Goal: Task Accomplishment & Management: Use online tool/utility

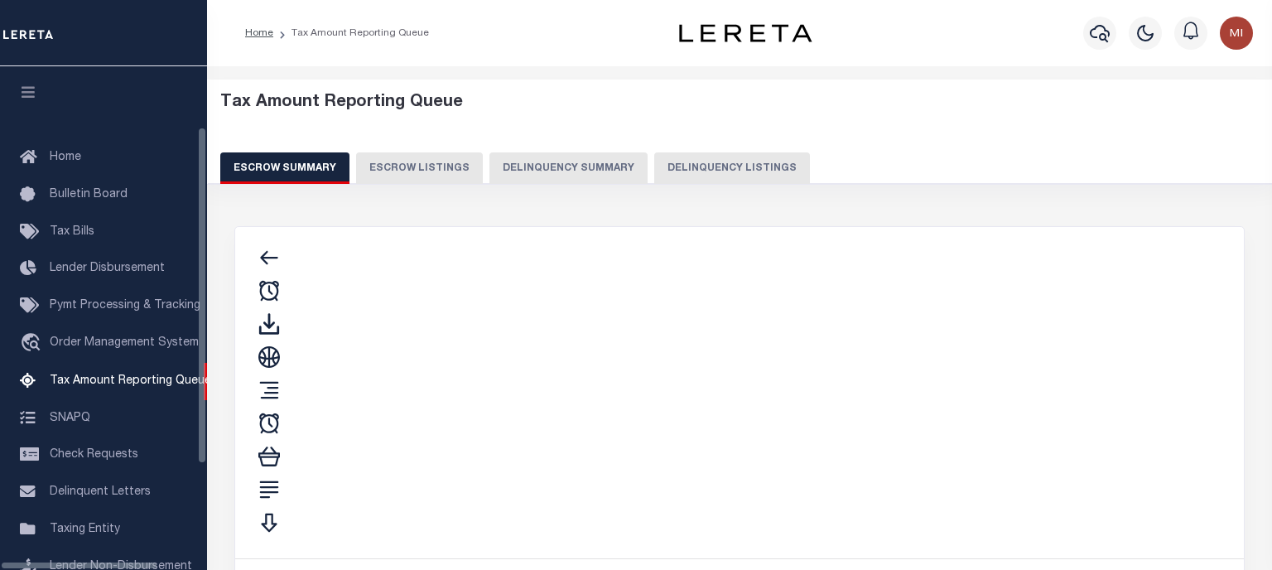
scroll to position [171, 0]
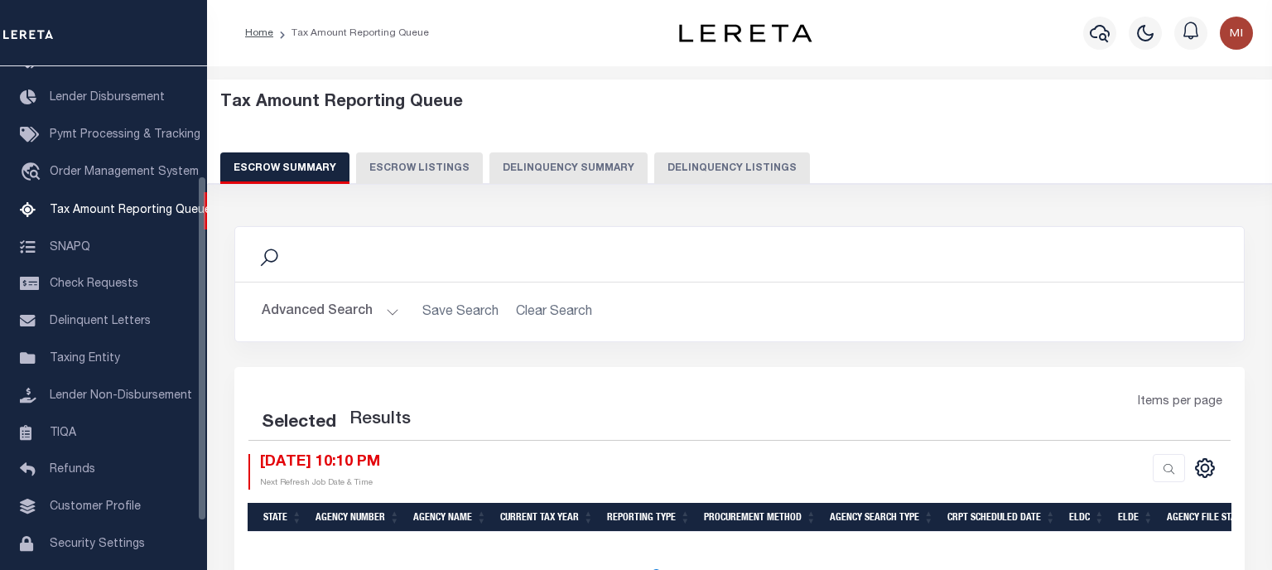
click at [535, 151] on div "Tax Amount Reporting Queue Escrow Summary Escrow Listings Delinquency Summary" at bounding box center [740, 138] width 1040 height 91
click at [538, 164] on button "Delinquency Summary" at bounding box center [569, 167] width 158 height 31
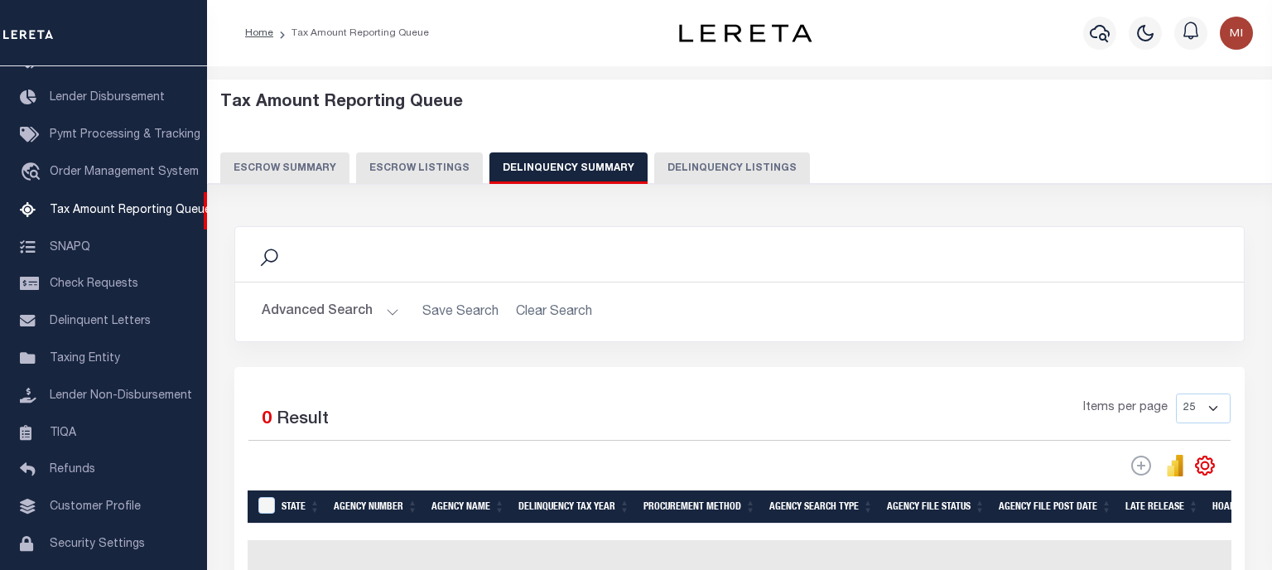
click at [379, 316] on button "Advanced Search" at bounding box center [331, 312] width 138 height 32
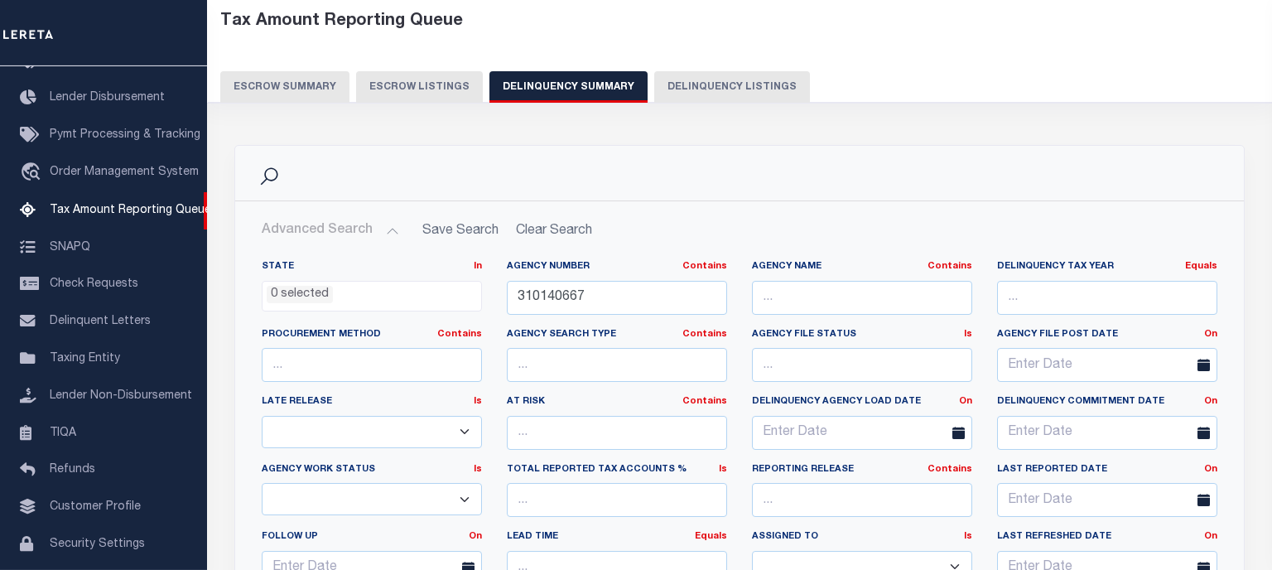
drag, startPoint x: 649, startPoint y: 326, endPoint x: 645, endPoint y: 317, distance: 10.4
click at [648, 321] on div "Agency Number Contains Contains Is 310140667" at bounding box center [617, 294] width 245 height 68
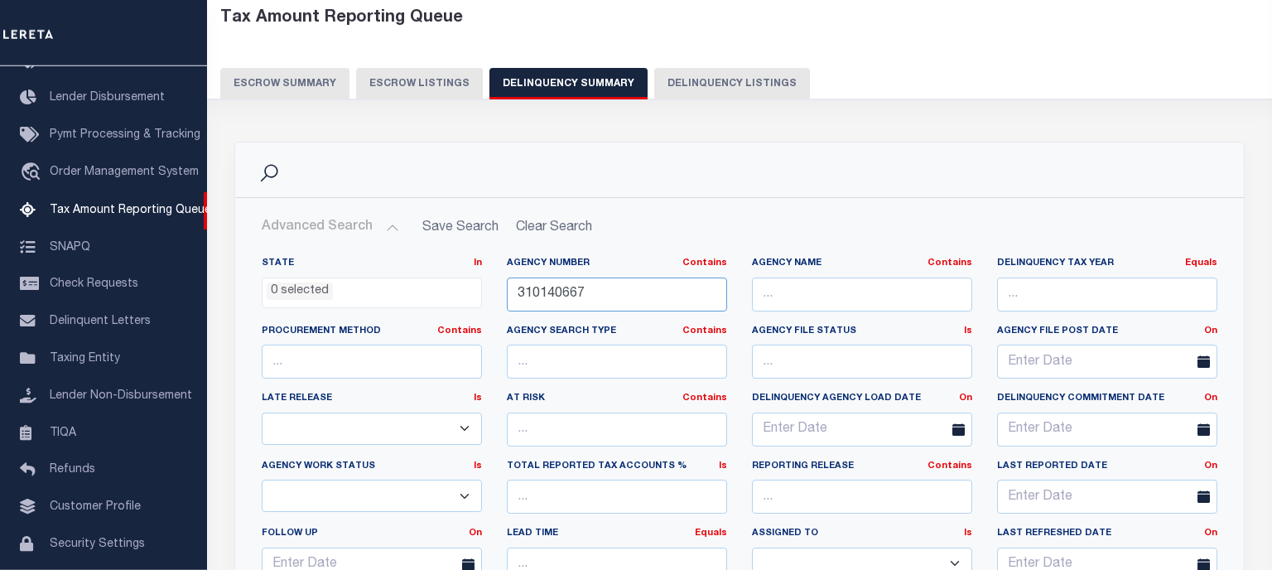
scroll to position [85, 0]
drag, startPoint x: 515, startPoint y: 284, endPoint x: 368, endPoint y: 272, distance: 148.0
click at [507, 277] on input "310140667" at bounding box center [617, 294] width 220 height 34
paste input "457102300"
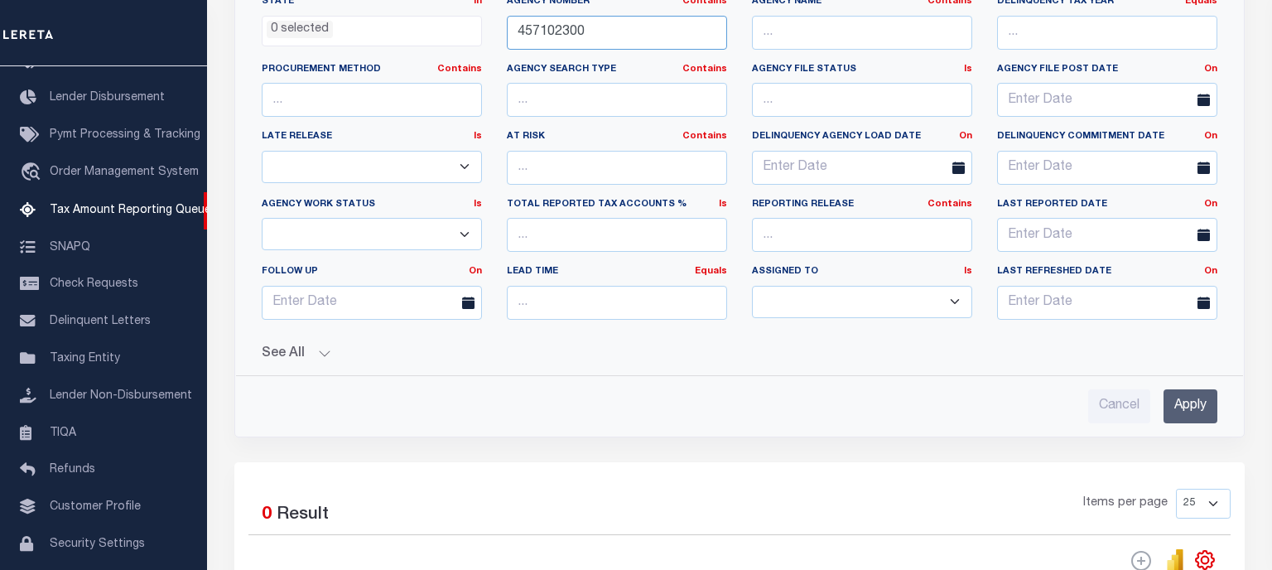
type input "457102300"
click at [1188, 411] on input "Apply" at bounding box center [1191, 406] width 54 height 34
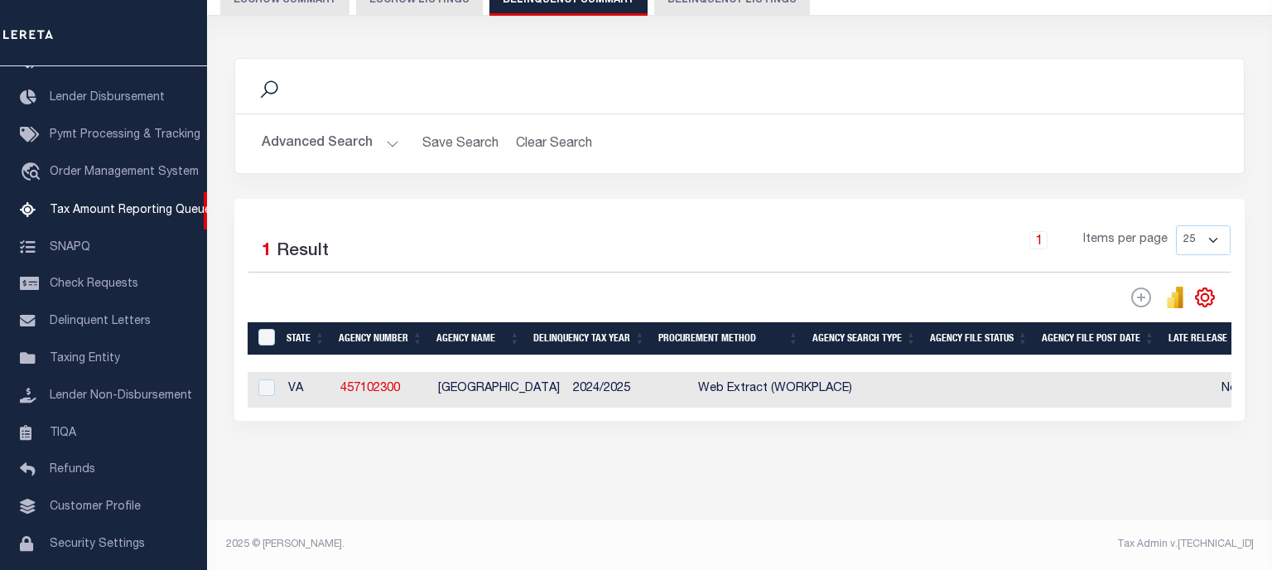
scroll to position [171, 0]
click at [265, 396] on div at bounding box center [264, 388] width 21 height 18
checkbox input "true"
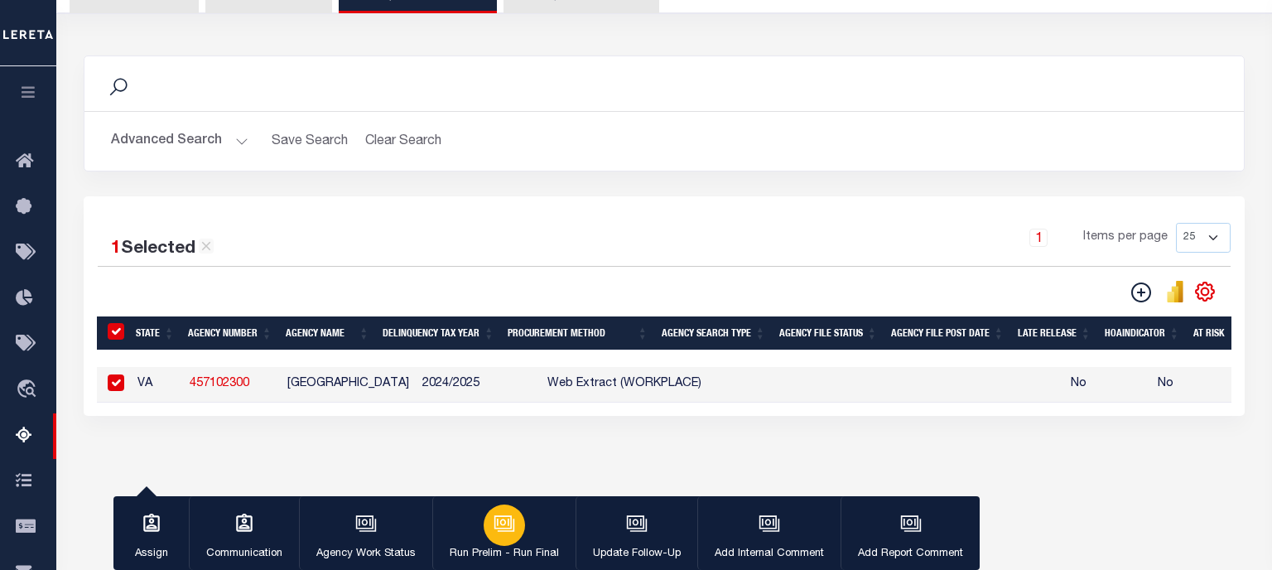
click at [499, 534] on icon "button" at bounding box center [505, 524] width 22 height 22
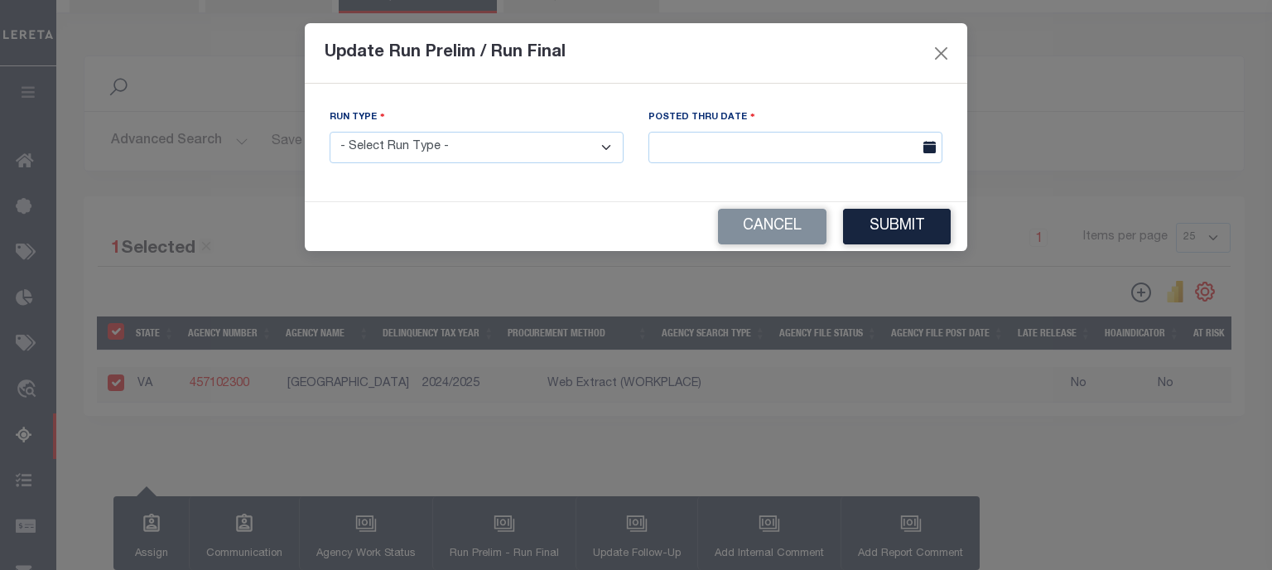
click at [330, 132] on select "- Select Run Type - Prelim Run Final Run" at bounding box center [477, 148] width 294 height 32
select select "P"
click option "Prelim Run" at bounding box center [0, 0] width 0 height 0
click at [780, 156] on input "text" at bounding box center [796, 148] width 294 height 32
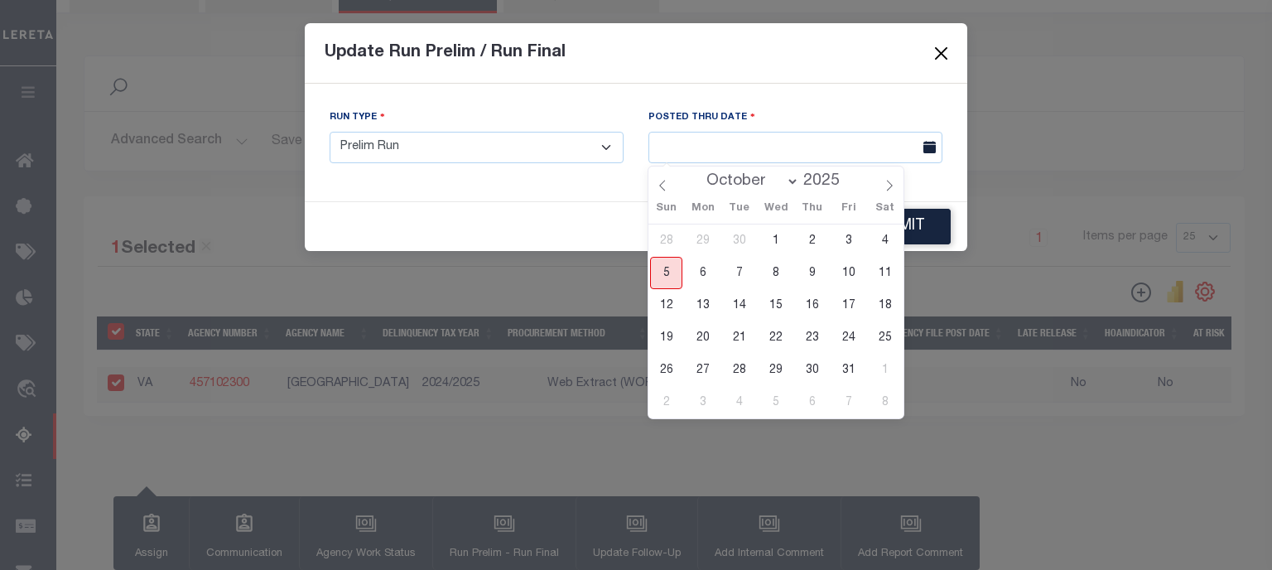
click at [671, 279] on span "5" at bounding box center [666, 273] width 32 height 32
type input "[DATE]"
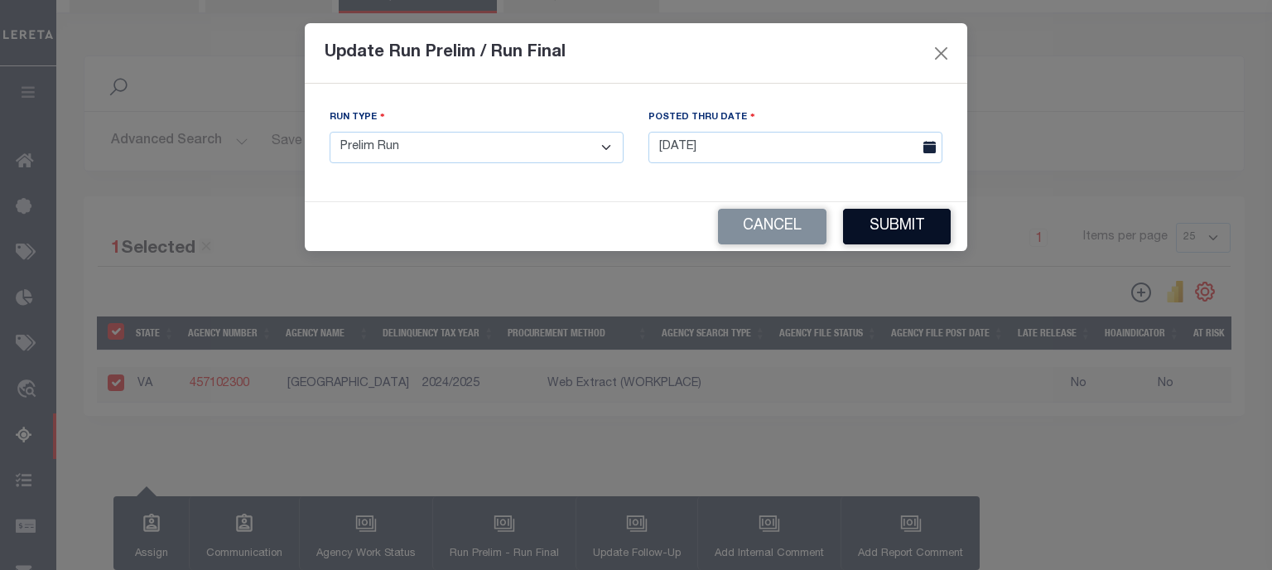
click at [892, 218] on button "Submit" at bounding box center [897, 227] width 108 height 36
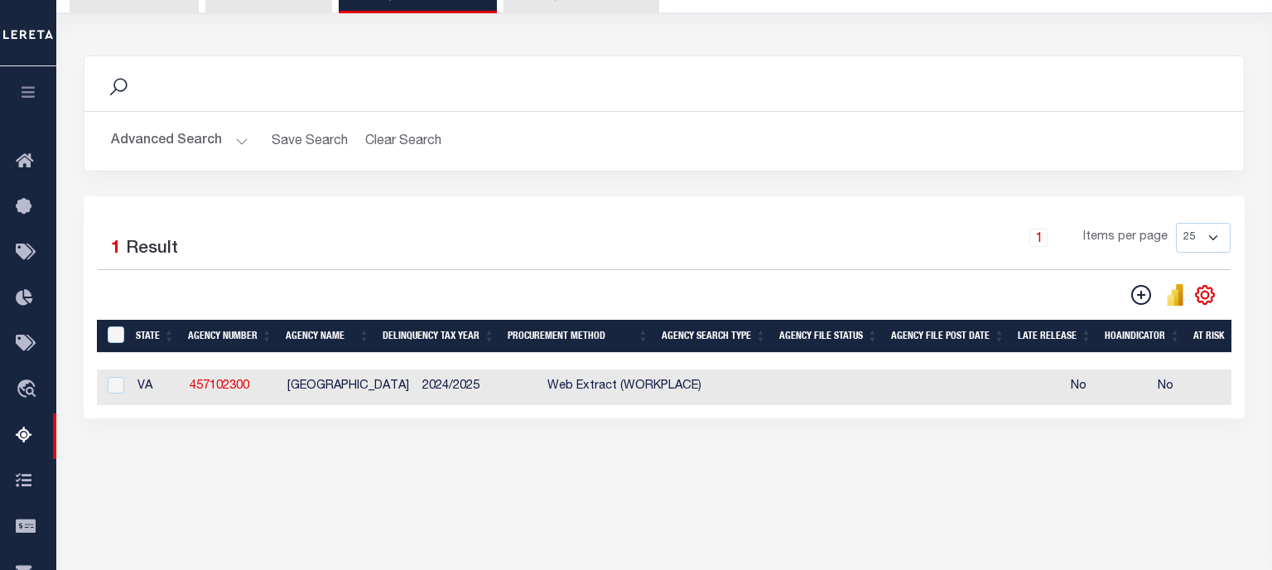
click at [561, 230] on div "1 Items per page 25 100 200 500 1000" at bounding box center [810, 244] width 844 height 43
click at [118, 392] on input "checkbox" at bounding box center [116, 385] width 17 height 17
checkbox input "true"
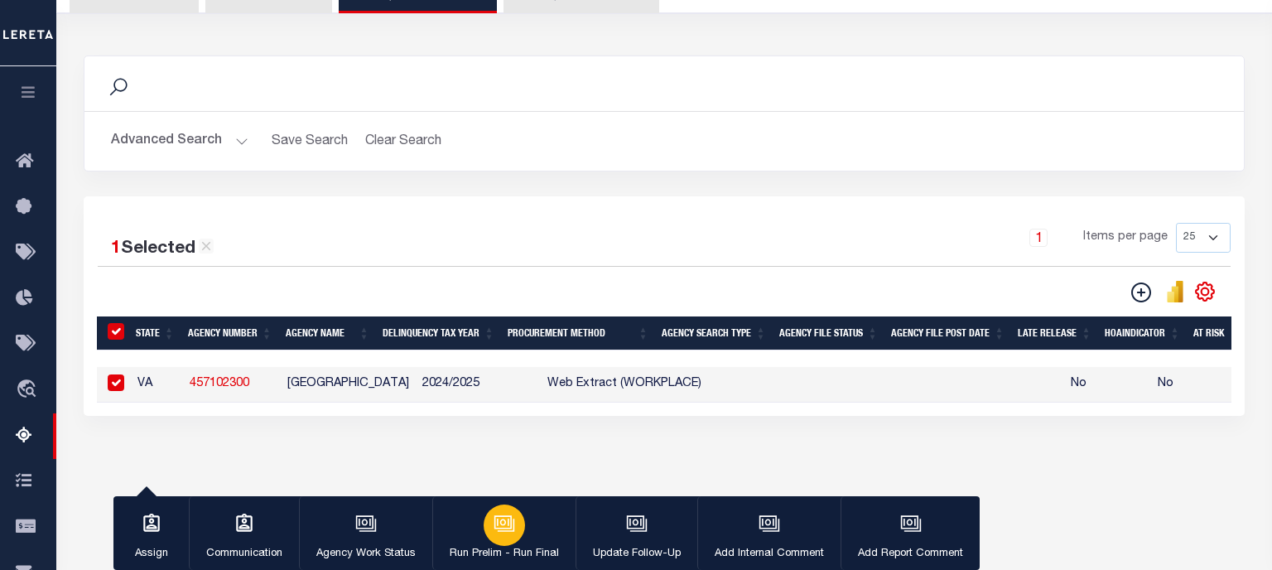
click at [501, 517] on icon "button" at bounding box center [505, 524] width 22 height 22
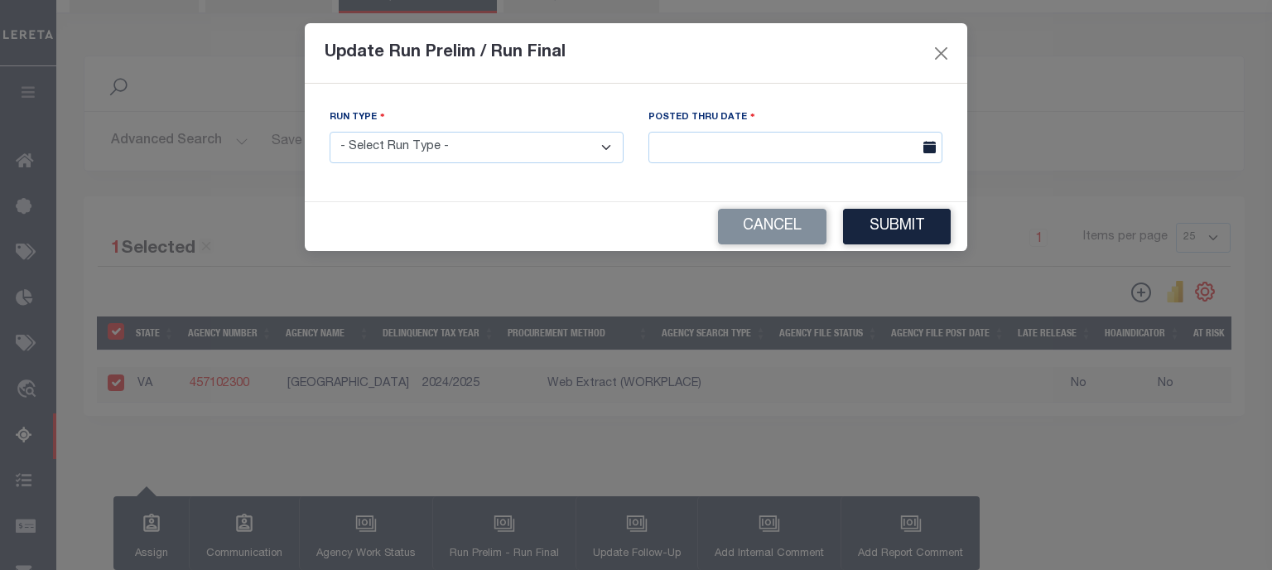
click at [330, 132] on select "- Select Run Type - Prelim Run Final Run" at bounding box center [477, 148] width 294 height 32
select select "P"
click option "Prelim Run" at bounding box center [0, 0] width 0 height 0
click at [681, 153] on input "text" at bounding box center [796, 148] width 294 height 32
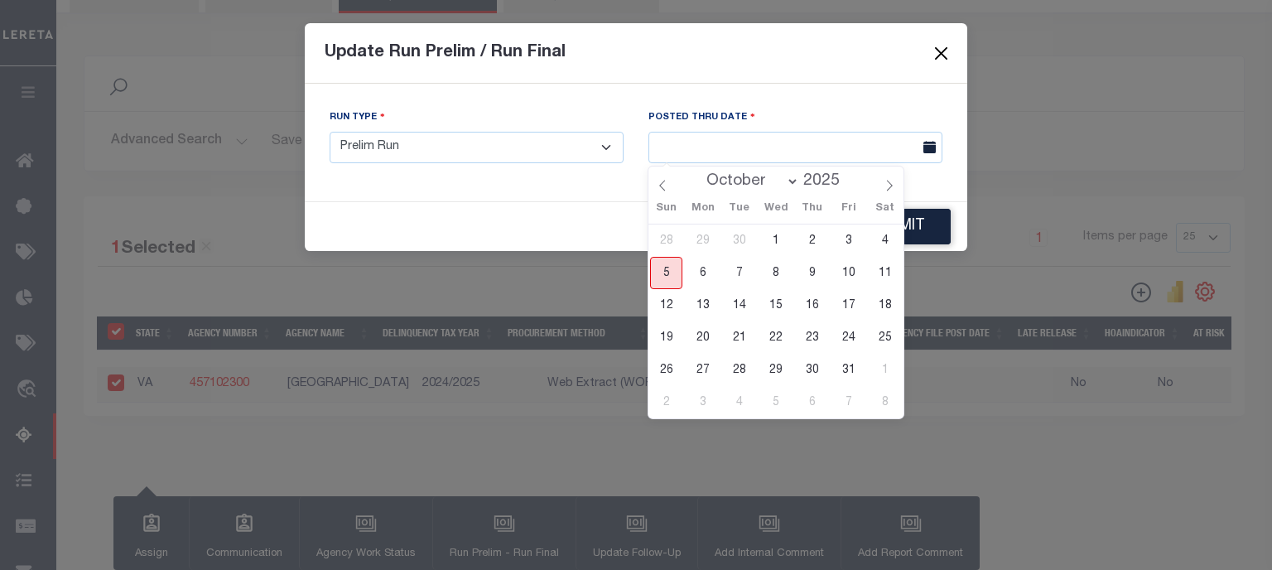
click at [662, 271] on span "5" at bounding box center [666, 273] width 32 height 32
type input "[DATE]"
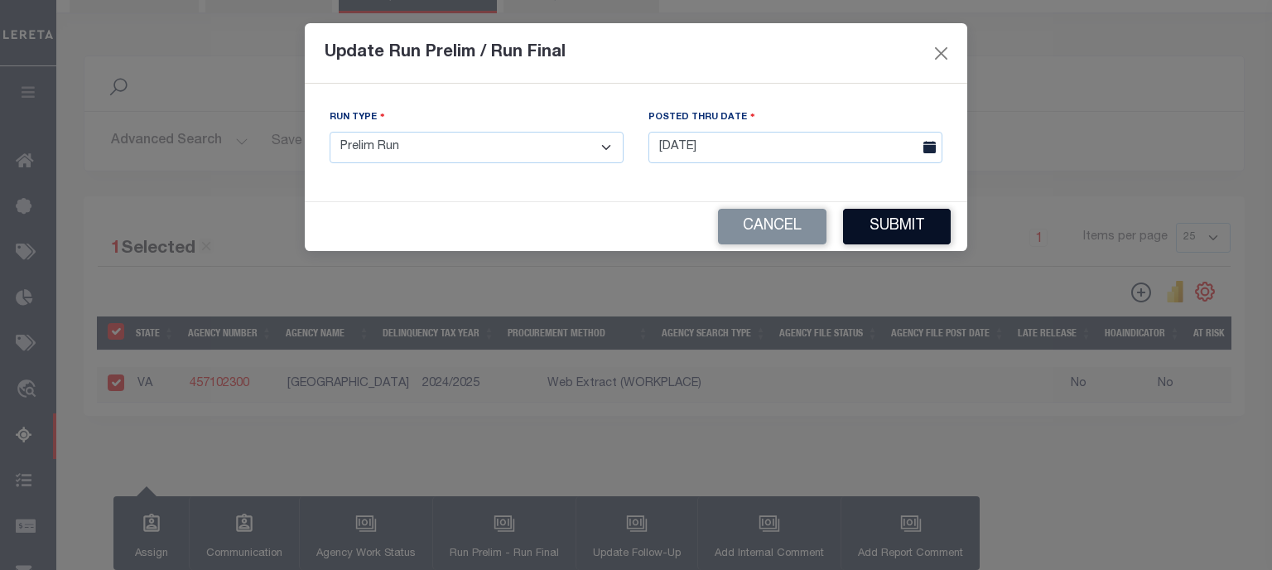
click at [901, 226] on button "Submit" at bounding box center [897, 227] width 108 height 36
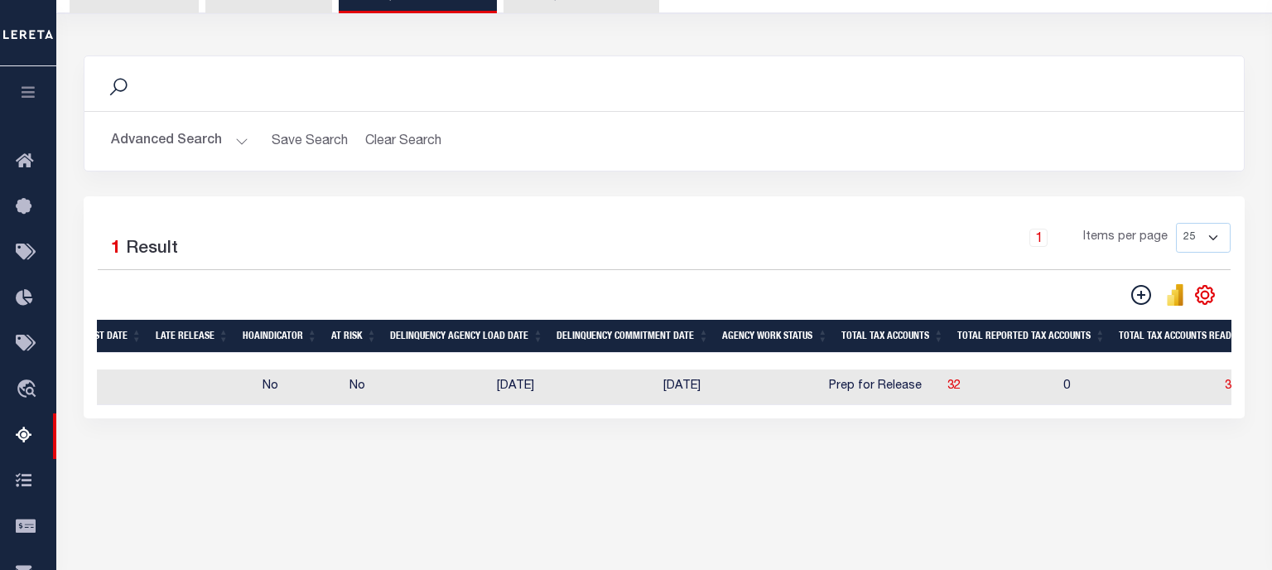
scroll to position [0, 865]
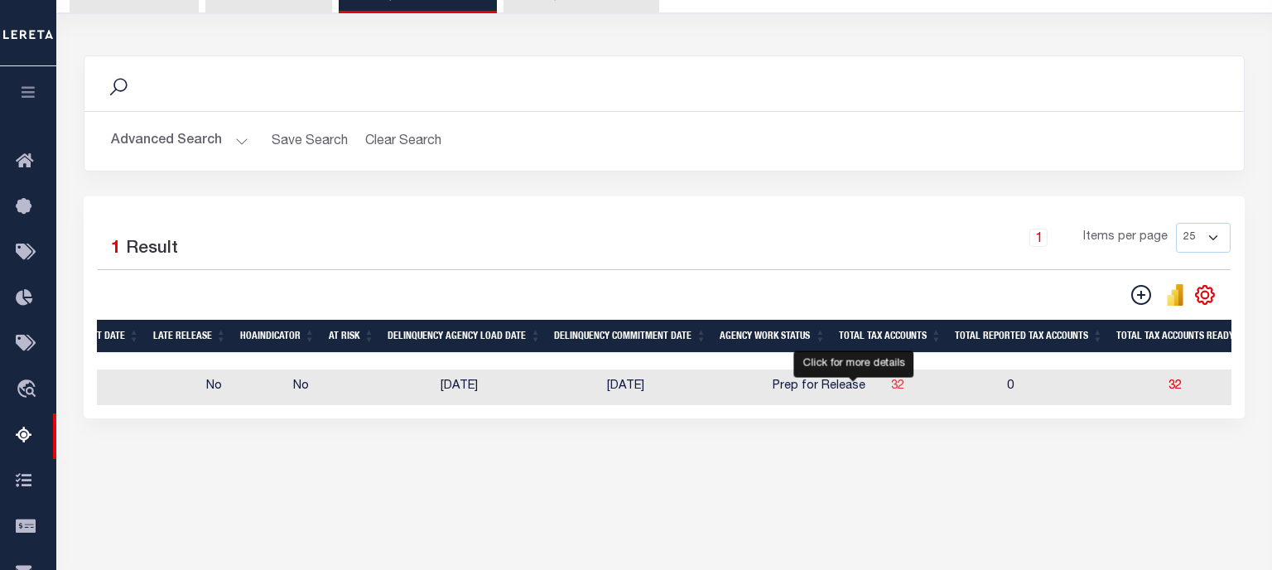
click at [891, 392] on span "32" at bounding box center [897, 386] width 13 height 12
select select "100"
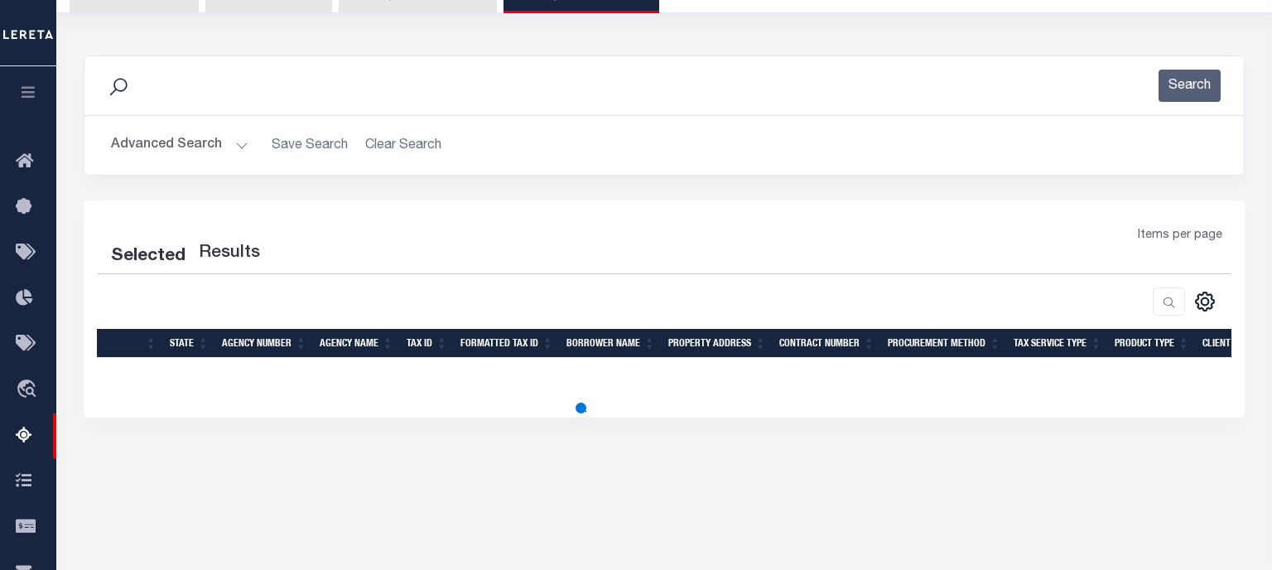
select select "100"
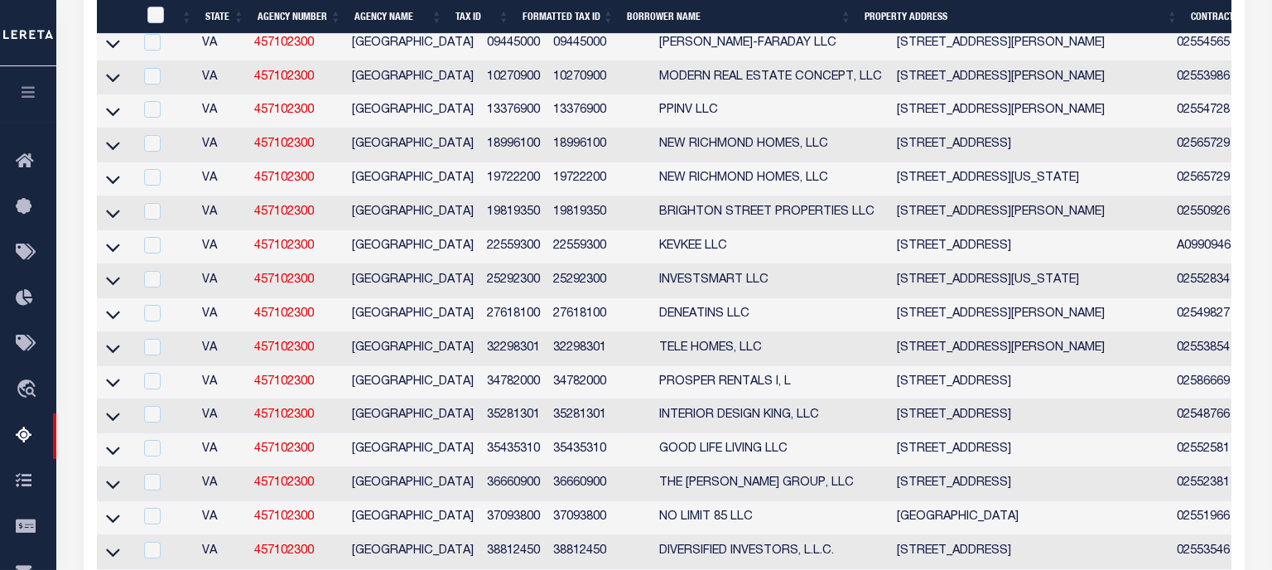
scroll to position [739, 0]
click at [109, 251] on icon at bounding box center [113, 247] width 14 height 8
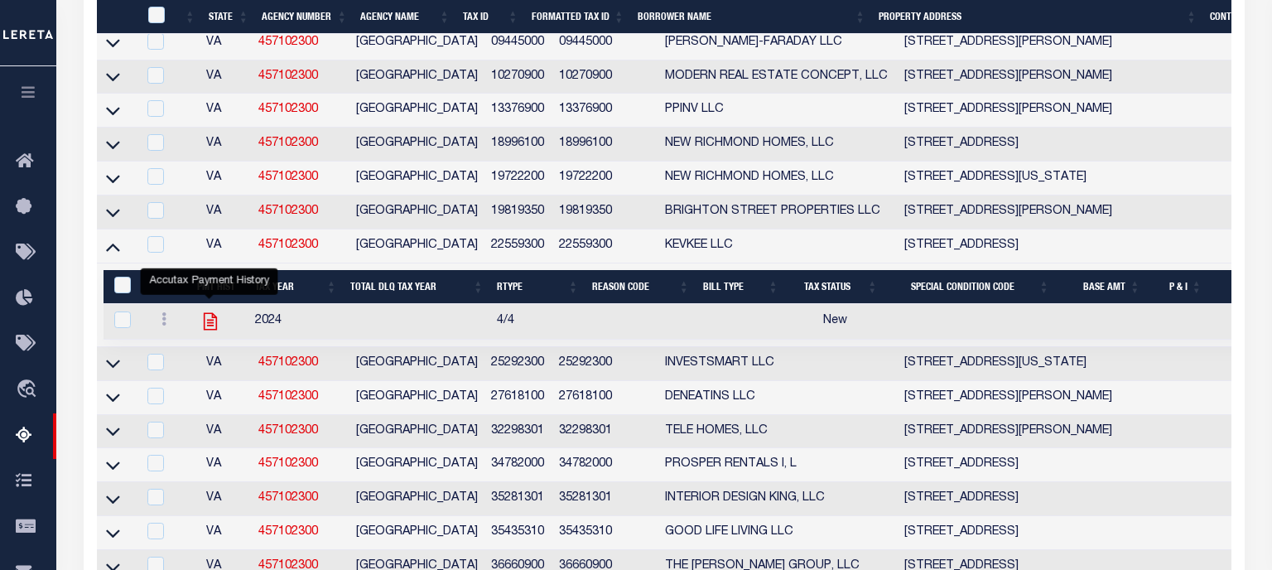
click at [210, 331] on icon "" at bounding box center [211, 322] width 22 height 22
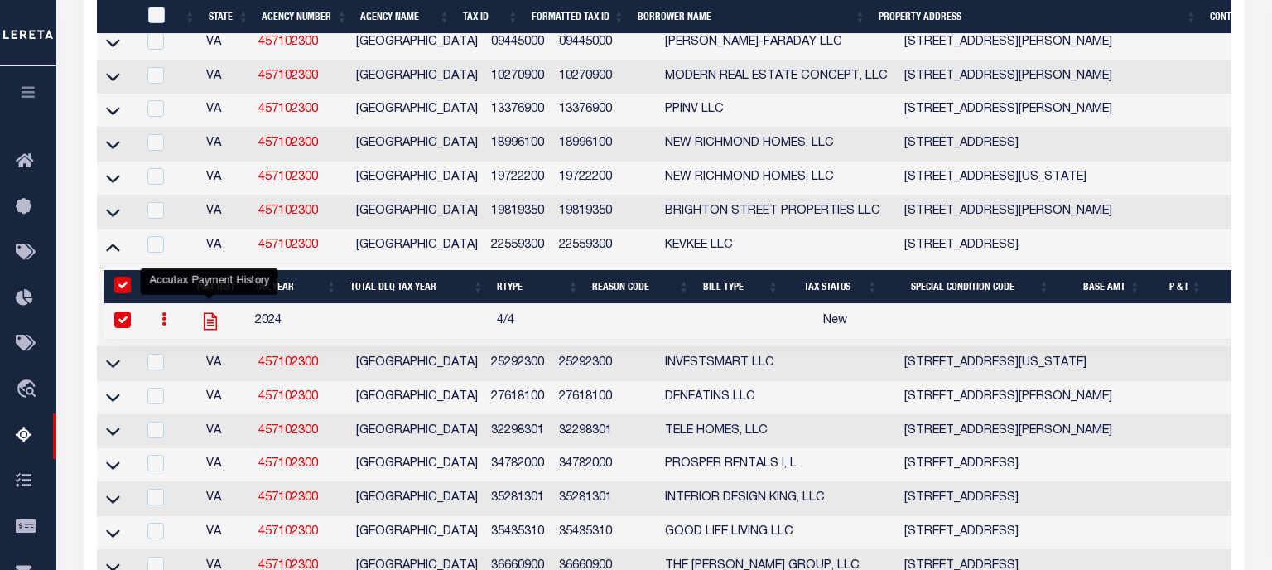
checkbox input "true"
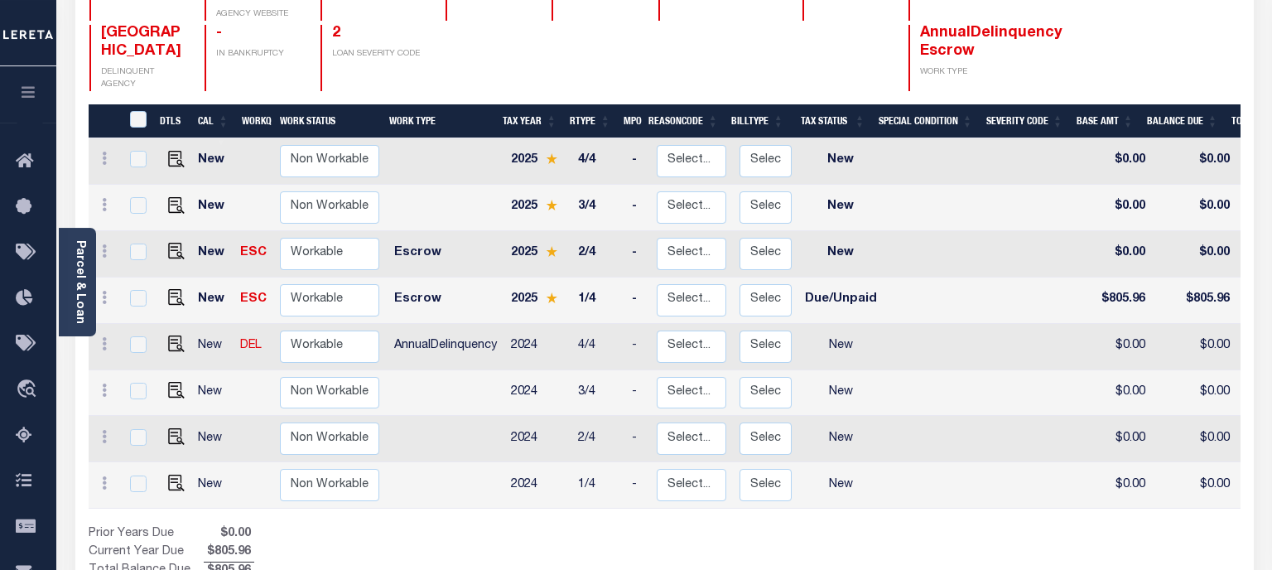
scroll to position [262, 0]
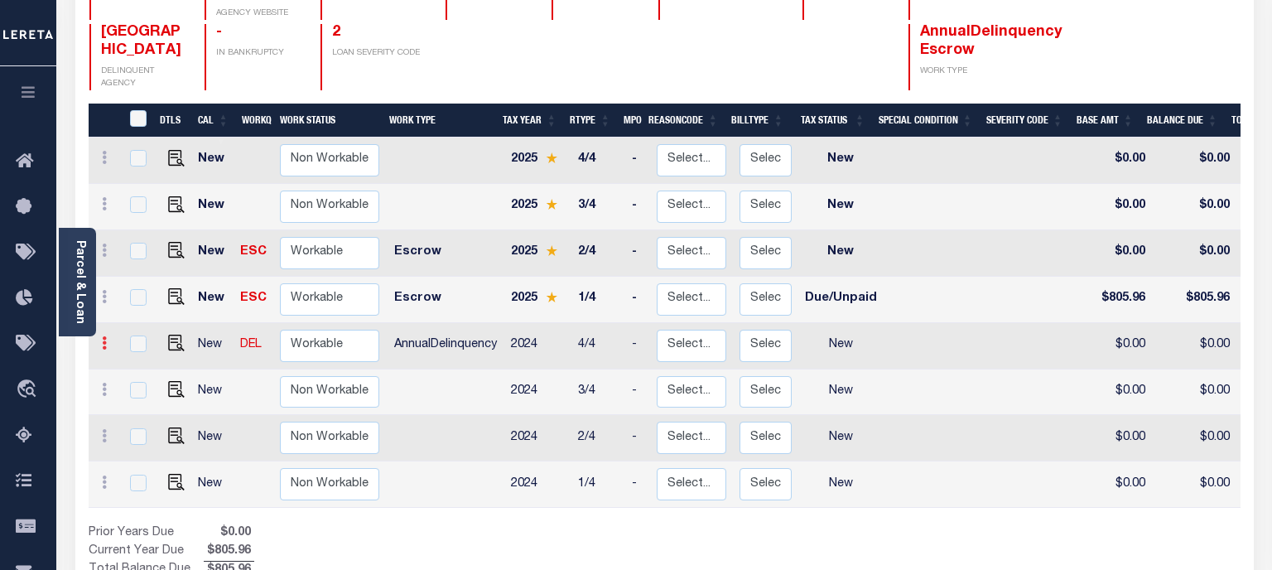
click at [107, 339] on link at bounding box center [104, 345] width 18 height 13
click at [176, 335] on img "" at bounding box center [176, 343] width 17 height 17
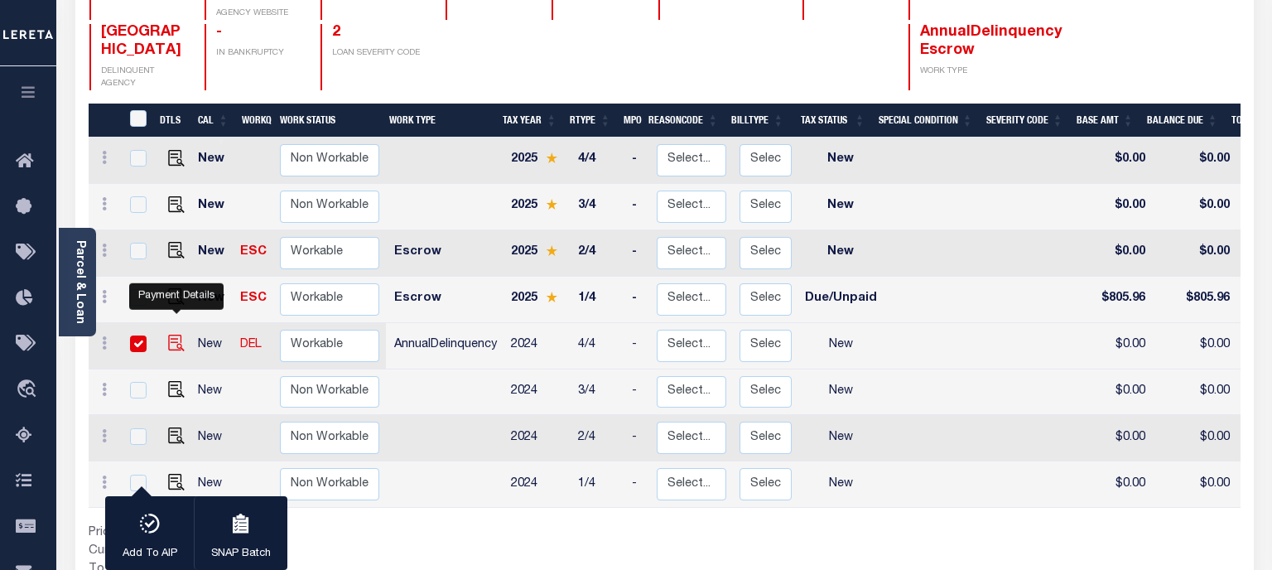
checkbox input "true"
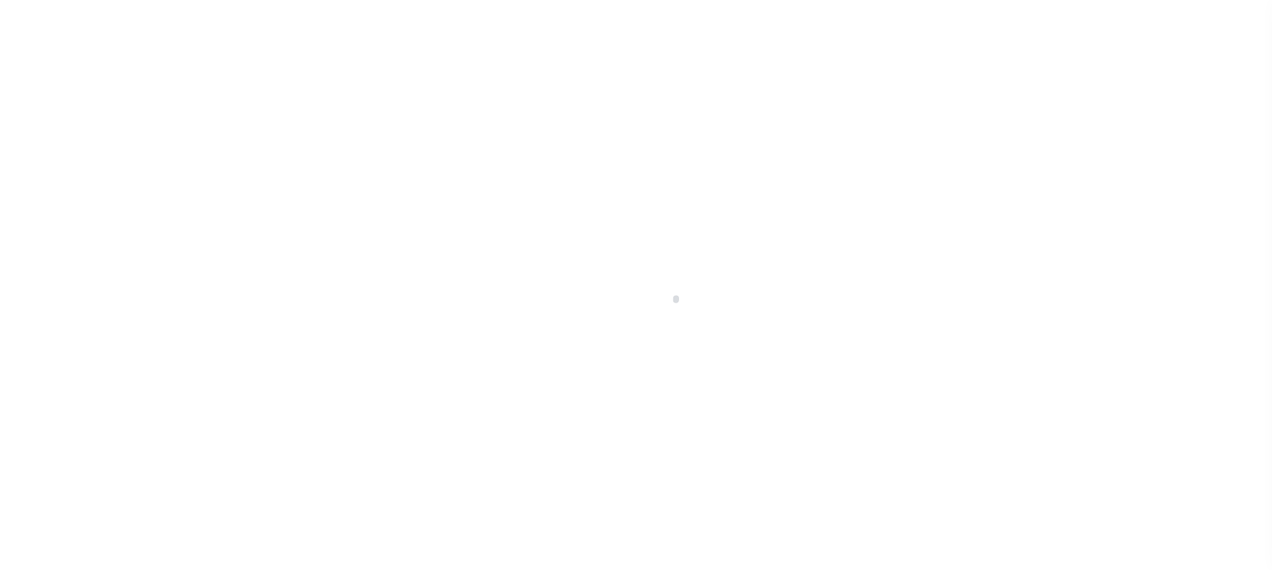
type input "[DATE]"
select select "NW2"
type input "2"
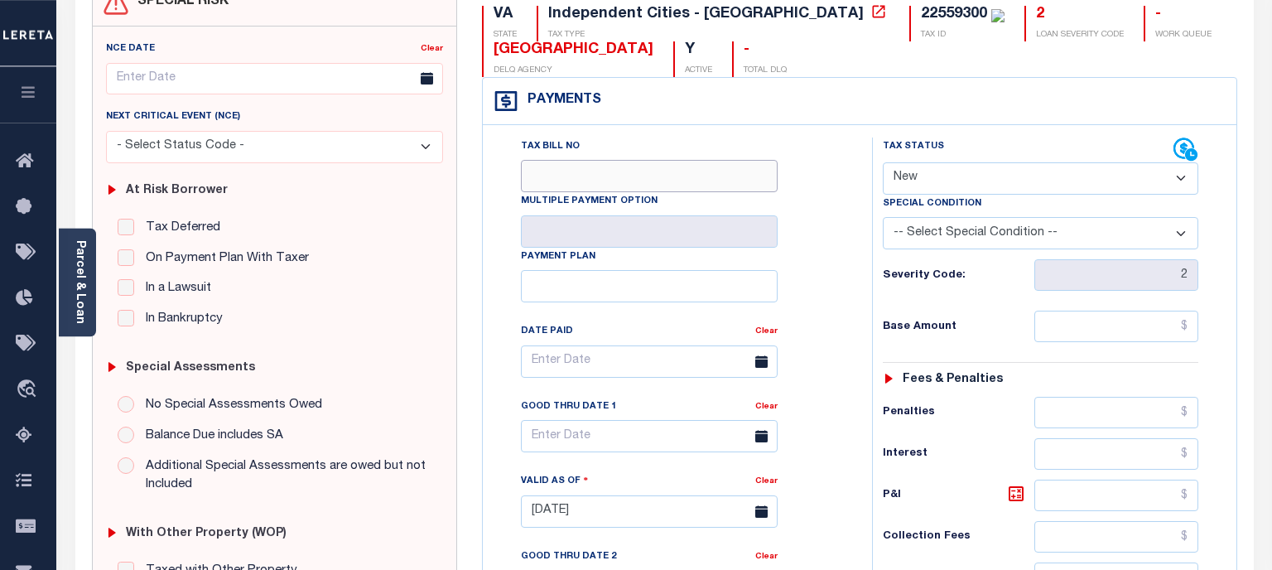
click at [671, 191] on input "Tax Bill No" at bounding box center [649, 176] width 257 height 32
type input "12345"
type input "[DATE]"
click at [883, 161] on select "- Select Status Code - Open Due/Unpaid Paid Incomplete No Tax Due Internal Refu…" at bounding box center [1041, 177] width 316 height 32
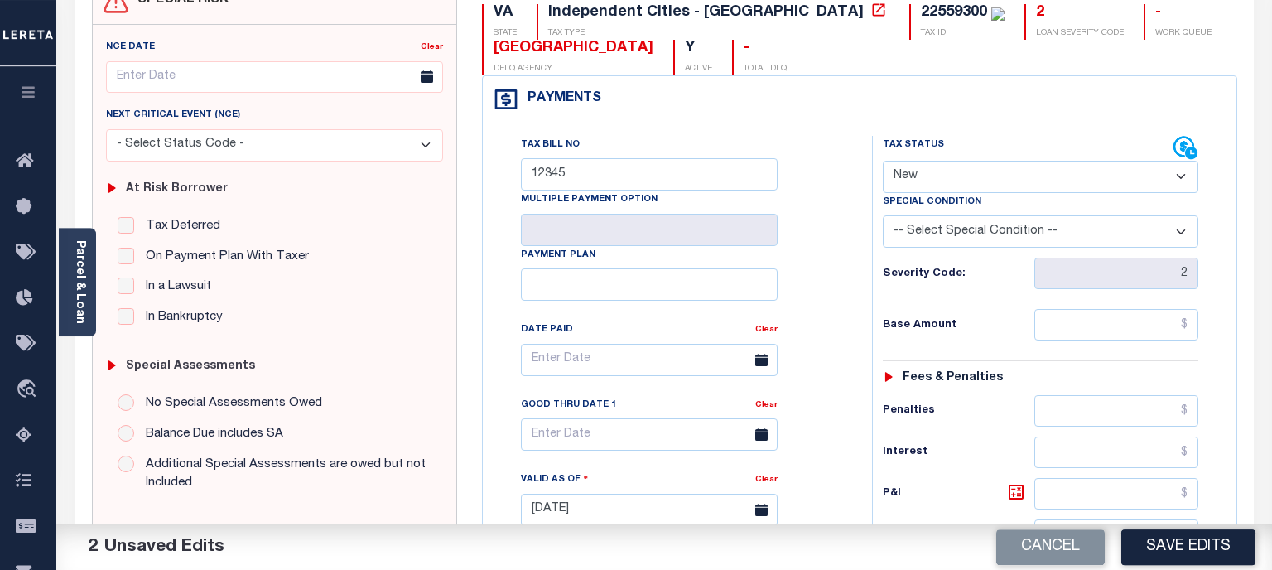
select select "DUE"
click option "Due/Unpaid" at bounding box center [0, 0] width 0 height 0
click at [883, 215] on select "-- Select Special Condition -- 3RD PARTY TAX LIEN AGENCY TAX LIEN (A.K.A Inside…" at bounding box center [1041, 231] width 316 height 32
select select "28"
click option "TAX LIEN RELEASED" at bounding box center [0, 0] width 0 height 0
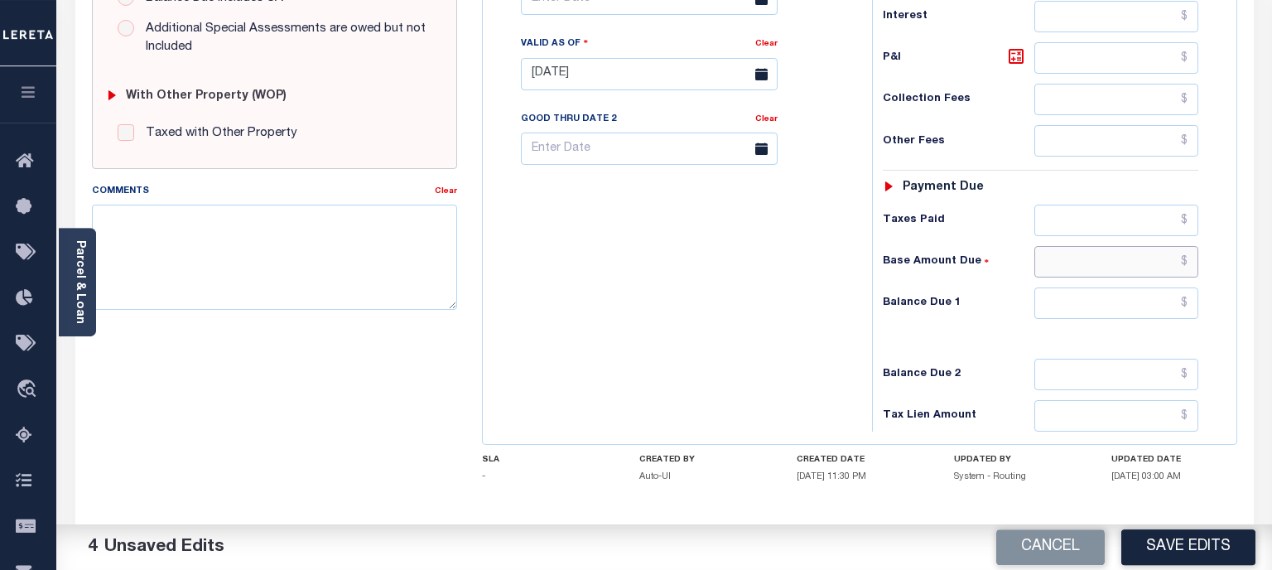
click at [1113, 266] on input "text" at bounding box center [1116, 261] width 163 height 31
type input "$123.00"
click at [1118, 291] on input "text" at bounding box center [1116, 302] width 163 height 31
type input "$123.00"
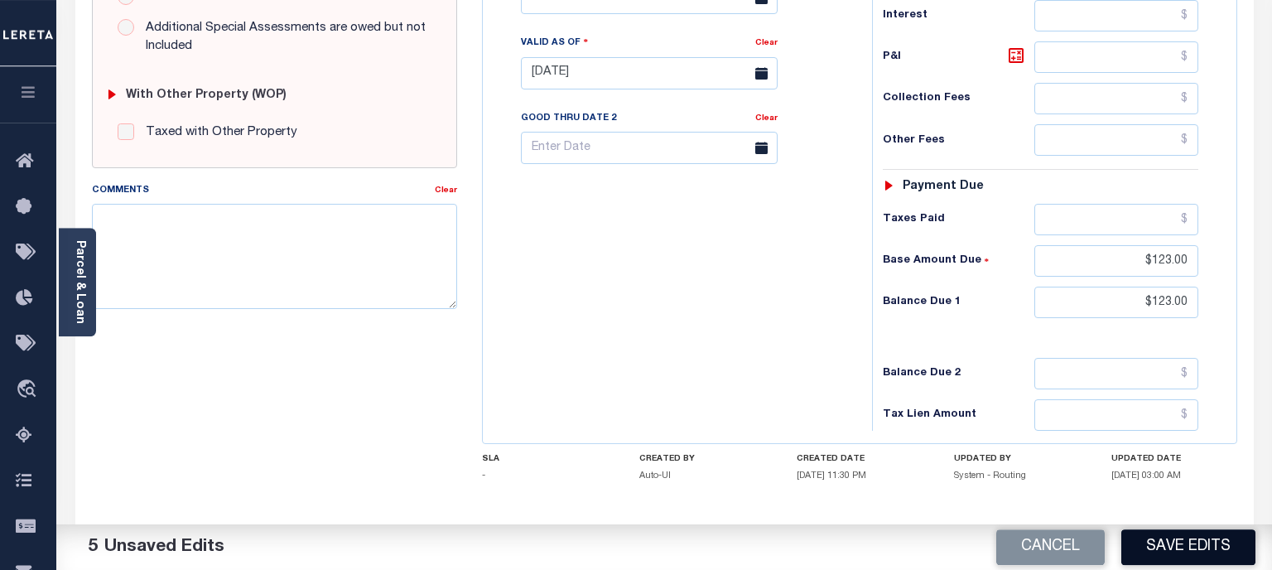
click at [1205, 545] on button "Save Edits" at bounding box center [1189, 547] width 134 height 36
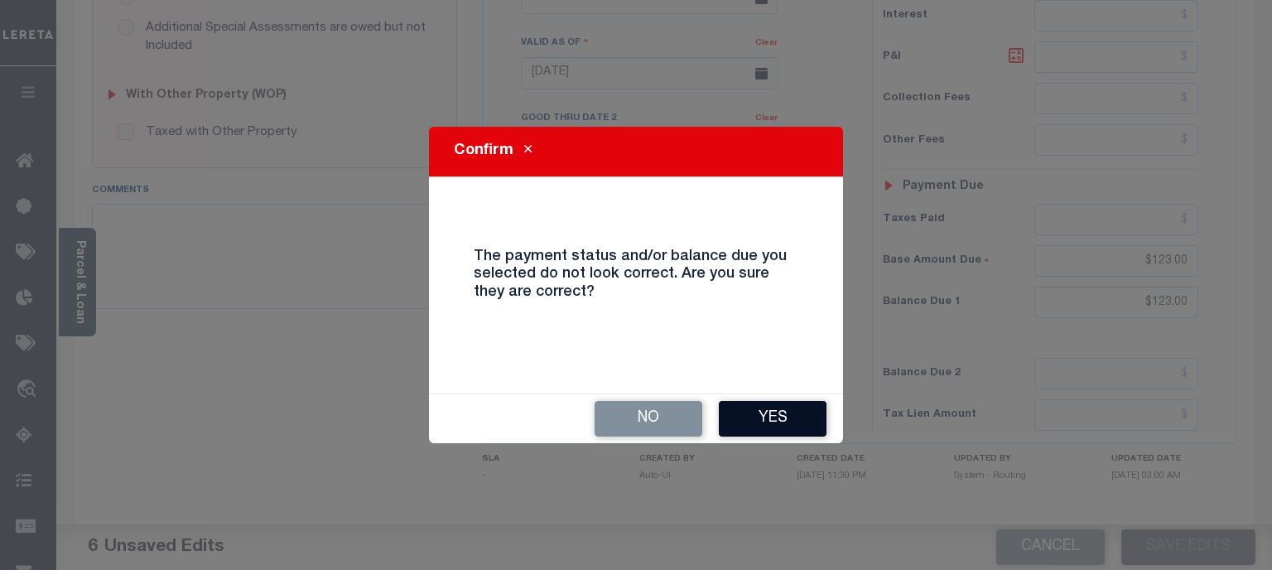
click at [791, 415] on button "Yes" at bounding box center [773, 419] width 108 height 36
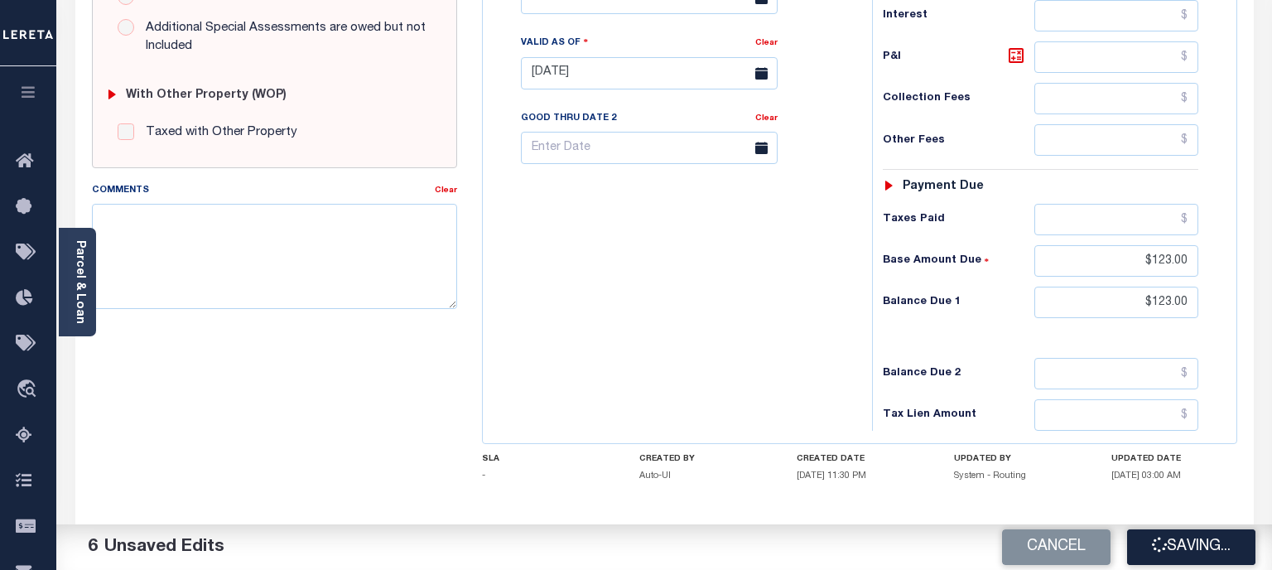
scroll to position [683, 0]
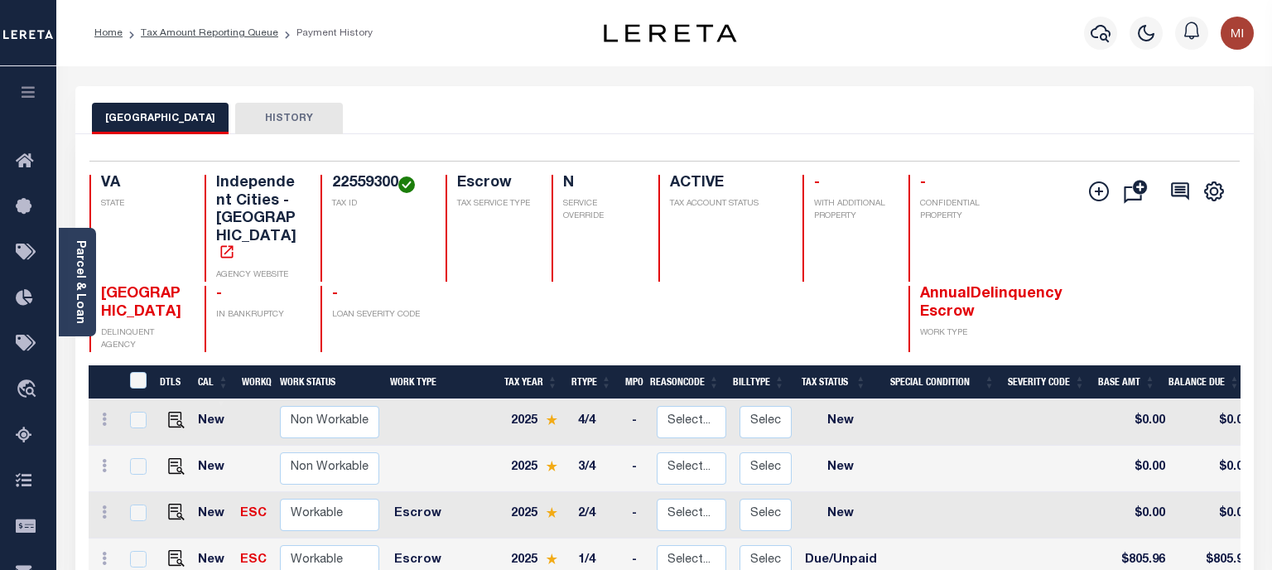
click at [389, 144] on div "Selected 8 Results 1 Items per page 25 50 100 VA STATE 22559300" at bounding box center [664, 504] width 1179 height 741
click at [232, 36] on link "Tax Amount Reporting Queue" at bounding box center [210, 33] width 138 height 10
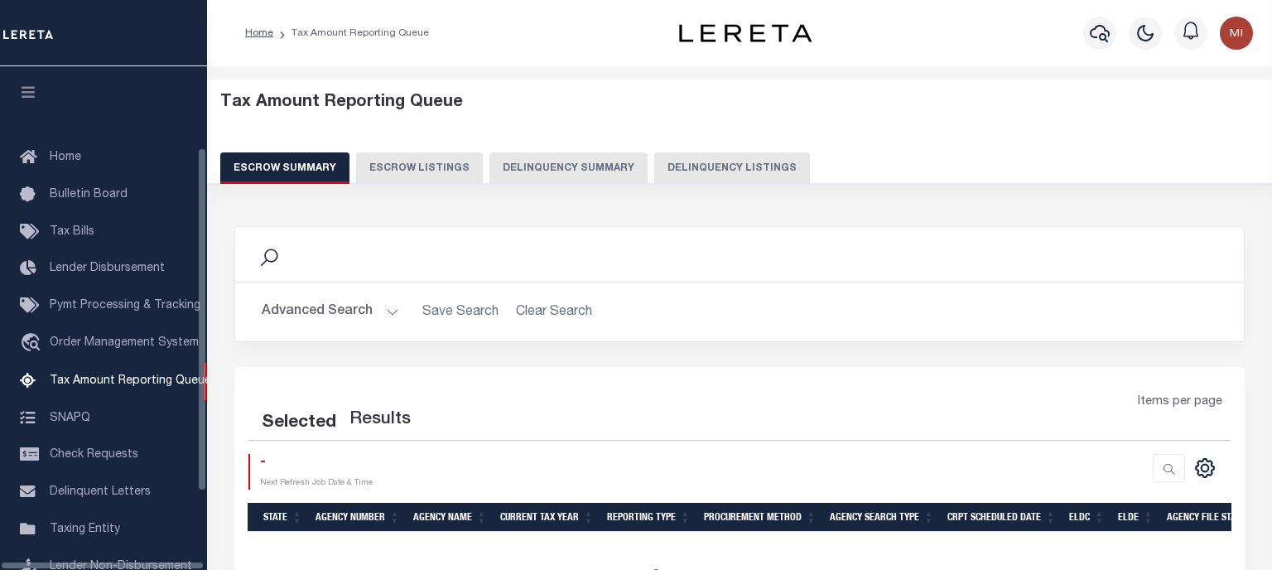
click at [543, 171] on button "Delinquency Summary" at bounding box center [569, 167] width 158 height 31
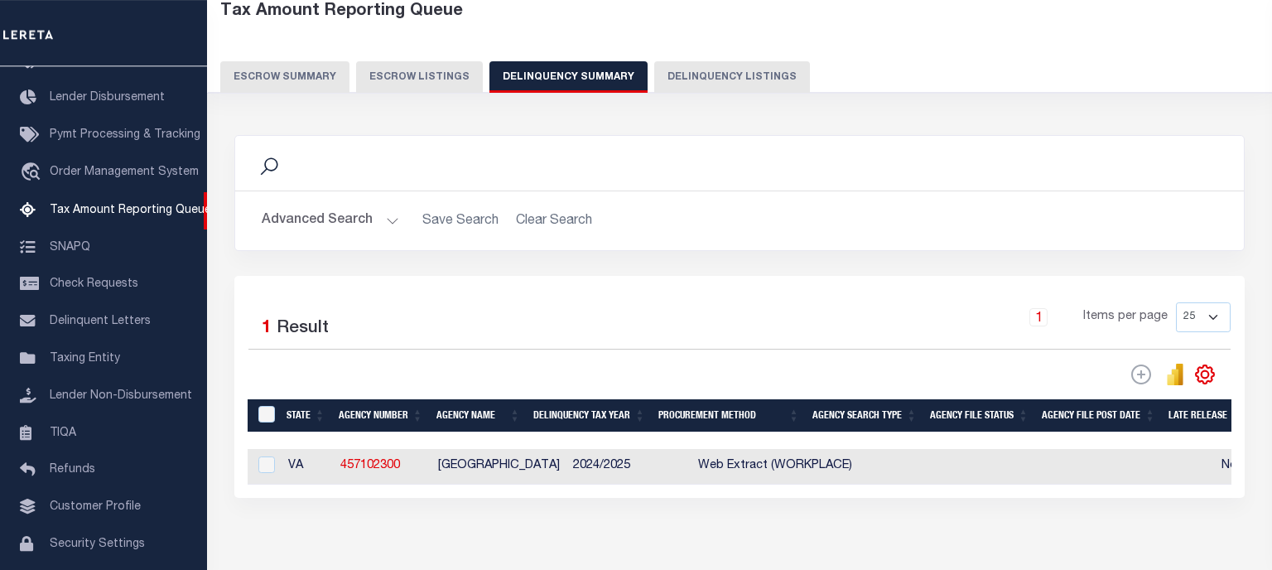
scroll to position [171, 0]
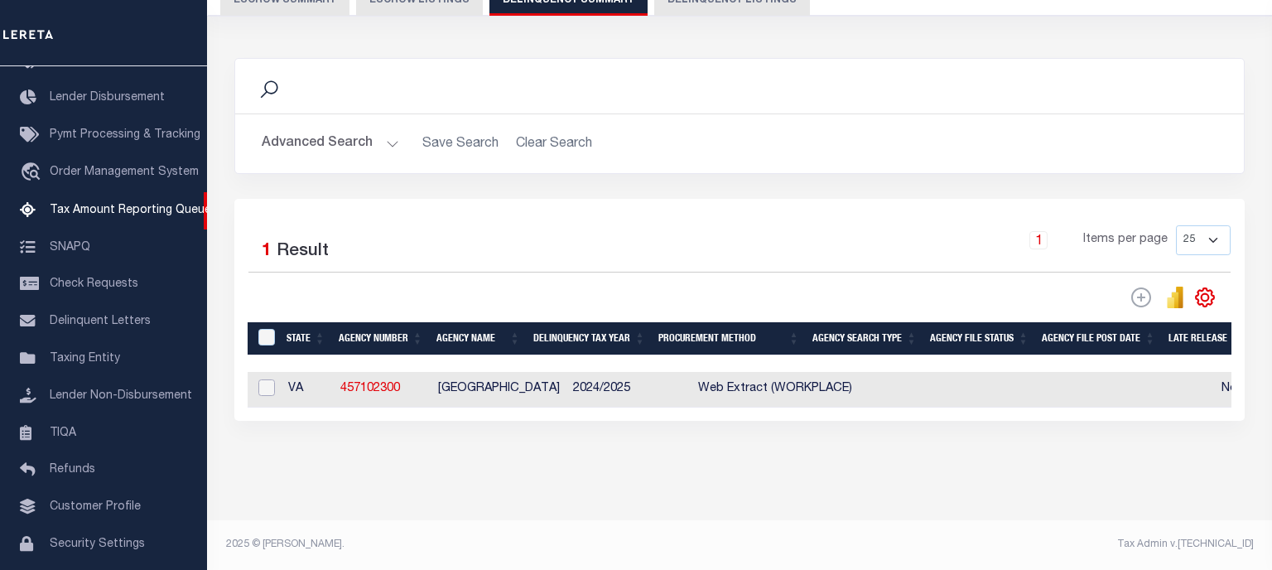
click at [269, 390] on input "checkbox" at bounding box center [266, 387] width 17 height 17
checkbox input "true"
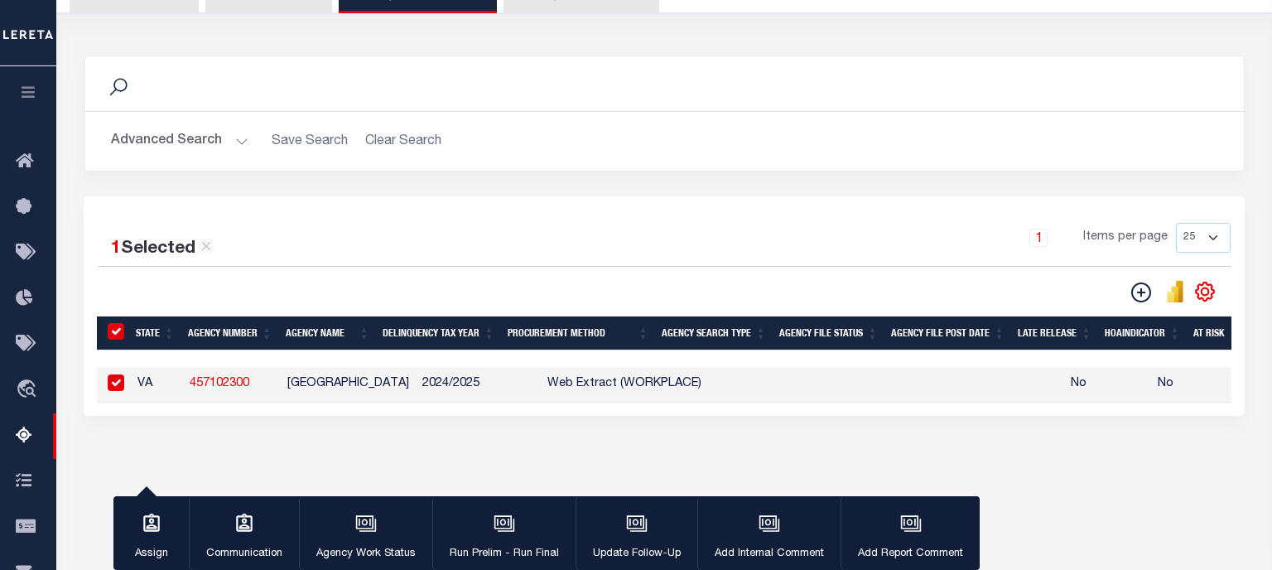
scroll to position [171, 0]
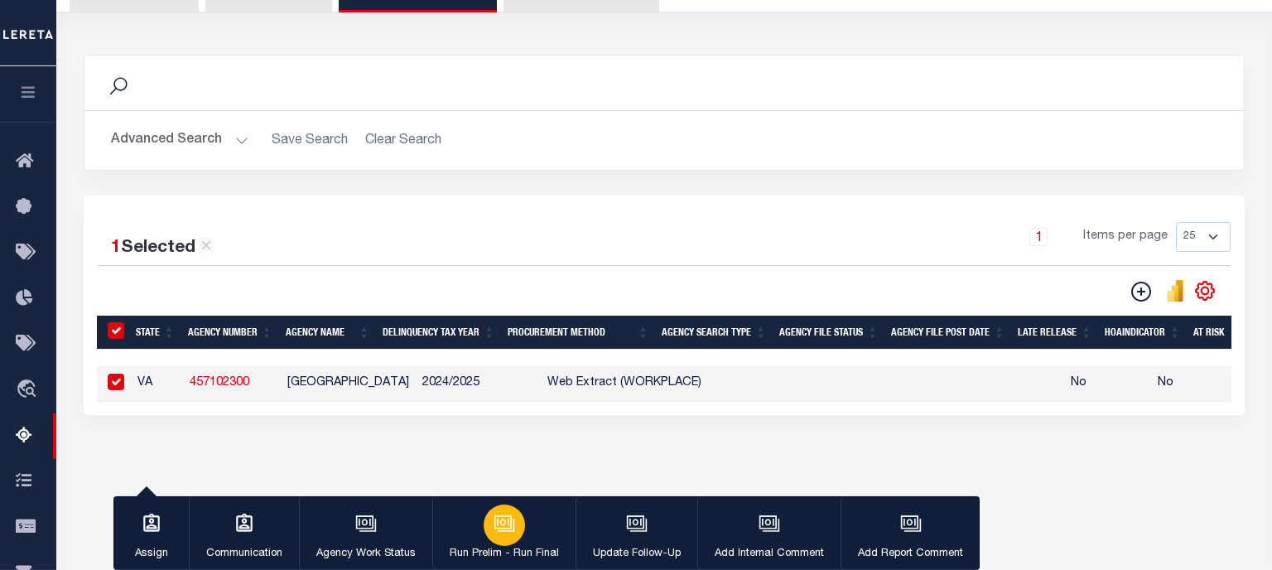
click at [505, 520] on icon "button" at bounding box center [505, 524] width 22 height 22
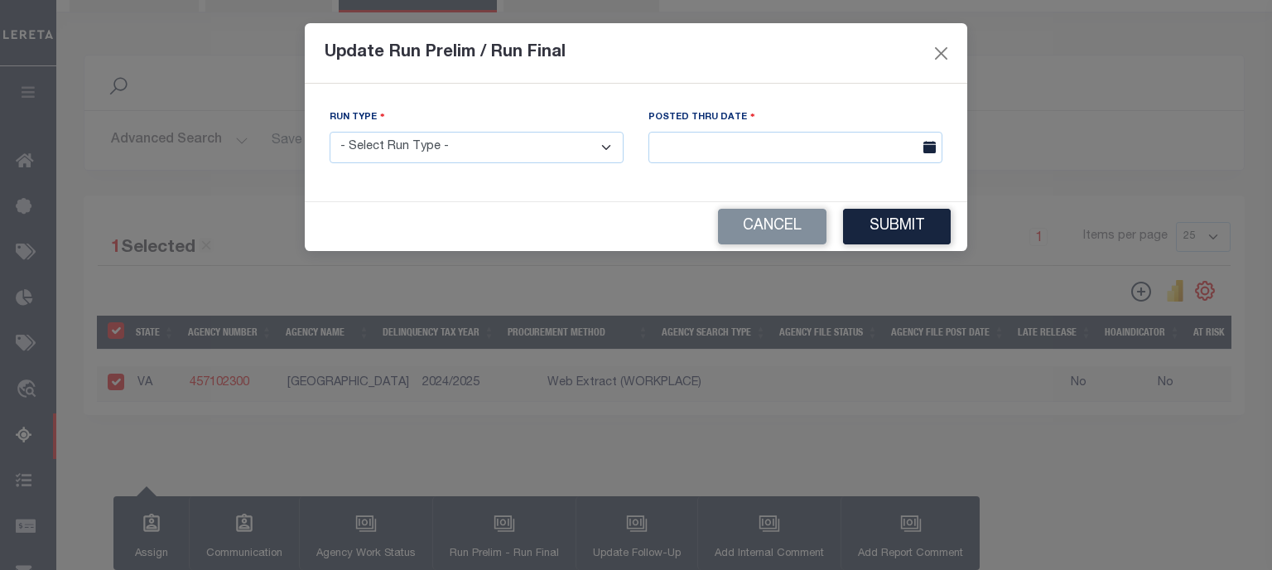
click at [330, 132] on select "- Select Run Type - Prelim Run Final Run" at bounding box center [477, 148] width 294 height 32
select select "P"
click option "Prelim Run" at bounding box center [0, 0] width 0 height 0
click at [738, 149] on input "text" at bounding box center [796, 148] width 294 height 32
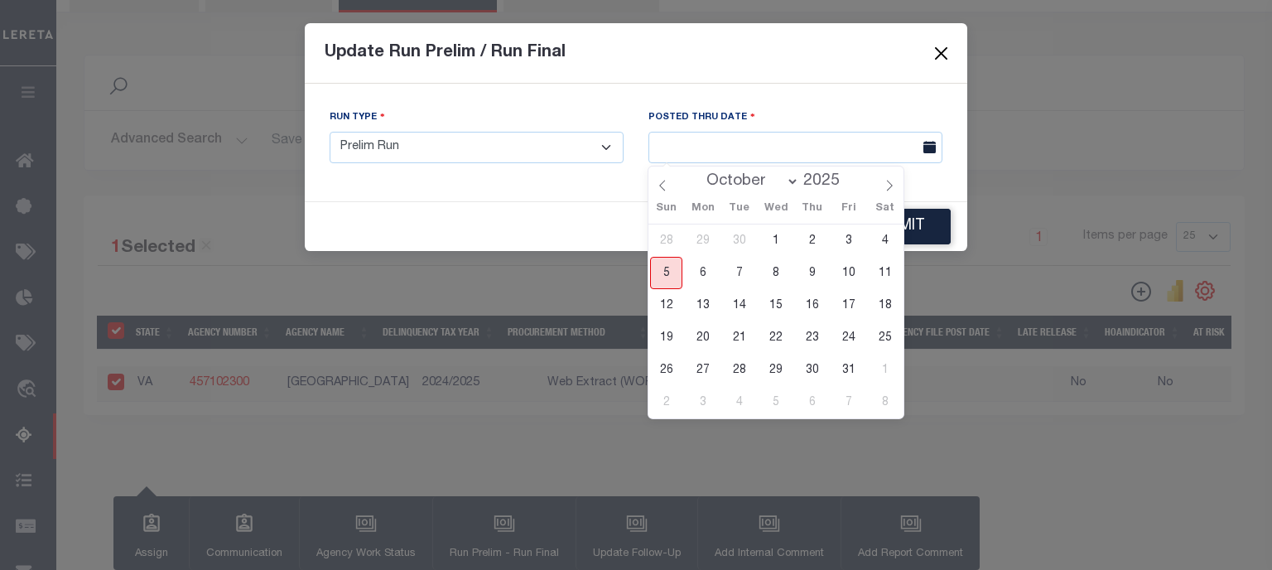
click at [669, 280] on span "5" at bounding box center [666, 273] width 32 height 32
type input "[DATE]"
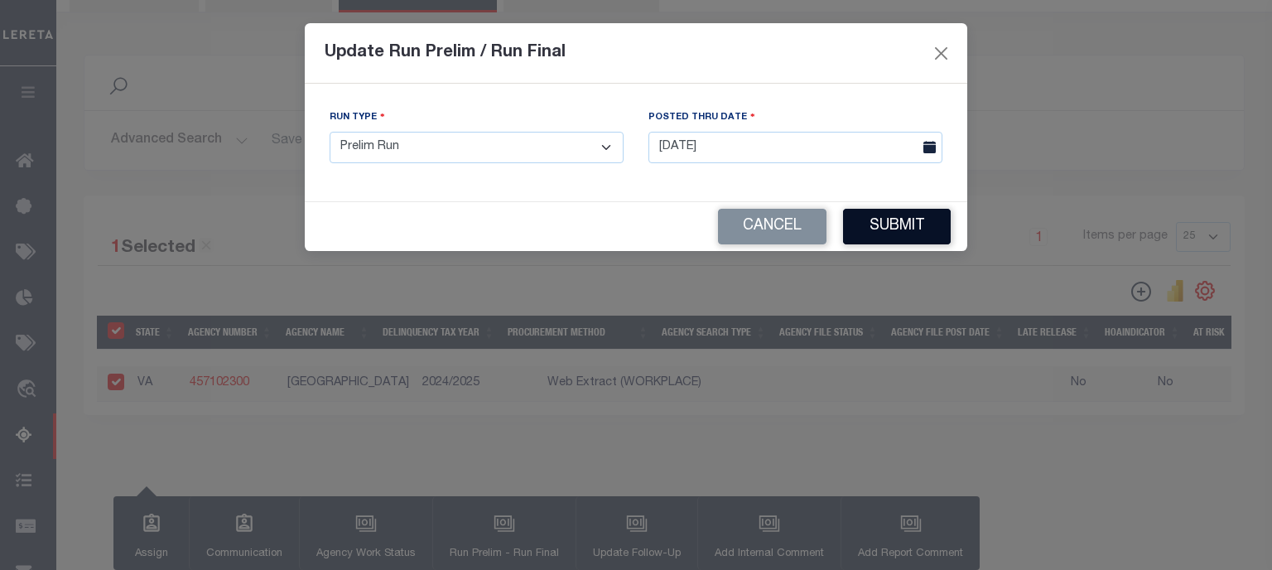
click at [893, 229] on button "Submit" at bounding box center [897, 227] width 108 height 36
